Goal: Obtain resource: Download file/media

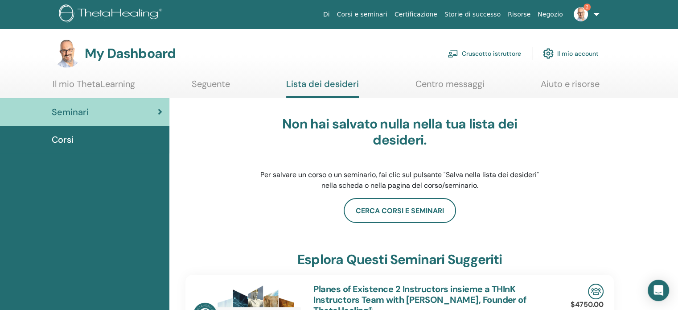
click at [479, 55] on link "Cruscotto istruttore" at bounding box center [485, 54] width 74 height 20
click at [490, 53] on link "Cruscotto istruttore" at bounding box center [485, 54] width 74 height 20
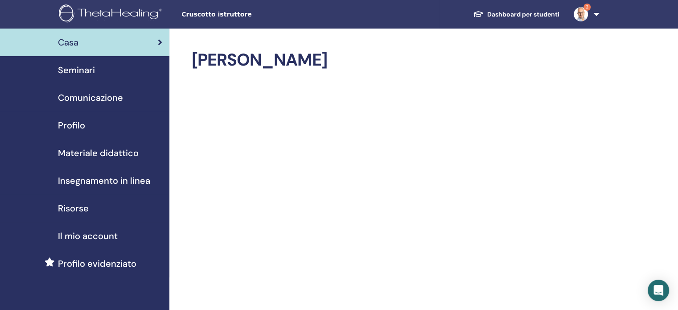
click at [109, 150] on span "Materiale didattico" at bounding box center [98, 152] width 81 height 13
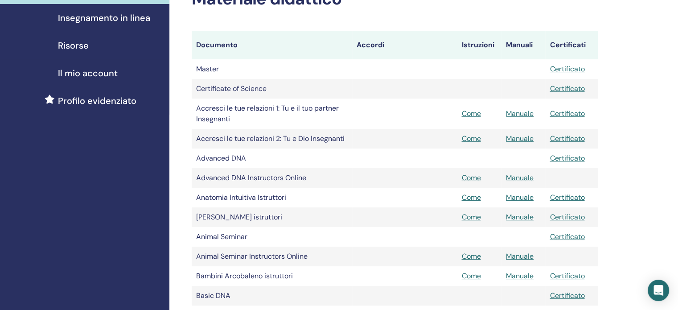
scroll to position [178, 0]
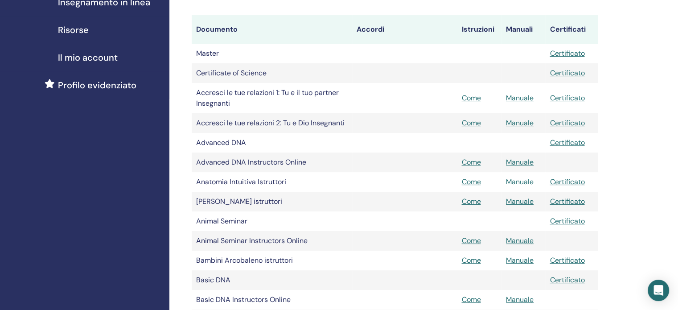
click at [517, 181] on link "Manuale" at bounding box center [520, 181] width 28 height 9
